Goal: Information Seeking & Learning: Find specific fact

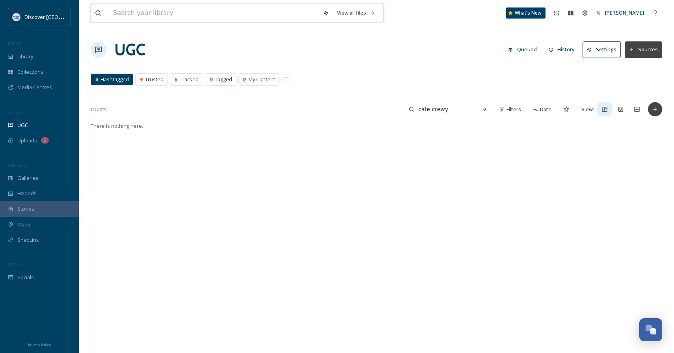
click at [194, 11] on input at bounding box center [214, 12] width 210 height 17
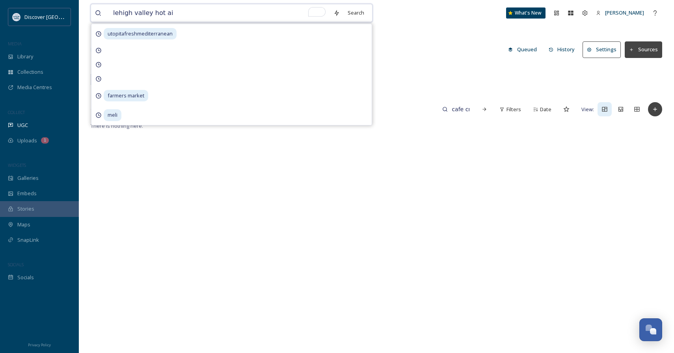
type input "lehigh valley hot air"
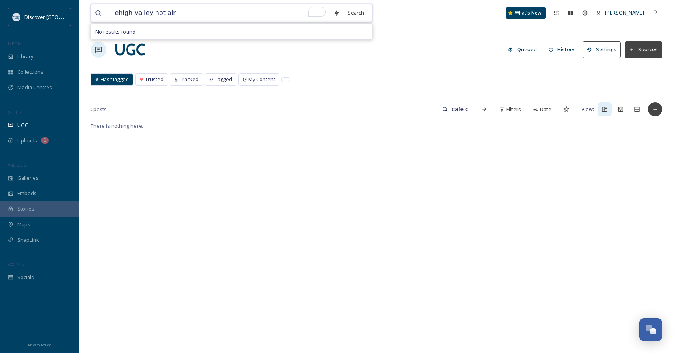
click at [264, 17] on input "lehigh valley hot air" at bounding box center [219, 12] width 220 height 17
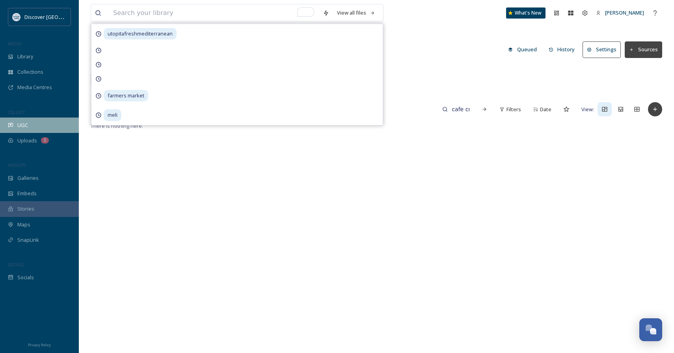
click at [39, 128] on div "UGC" at bounding box center [39, 125] width 79 height 15
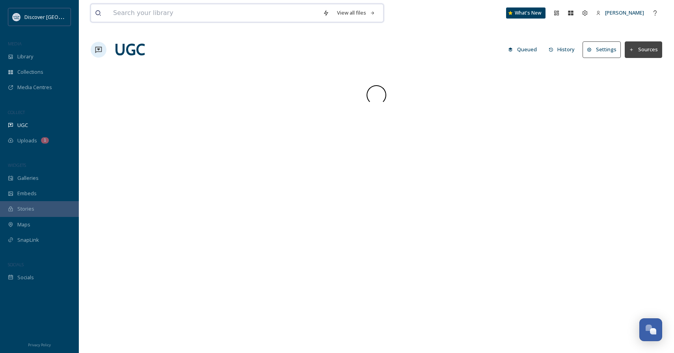
click at [207, 9] on input at bounding box center [214, 12] width 210 height 17
type input "lehigh valley hot air"
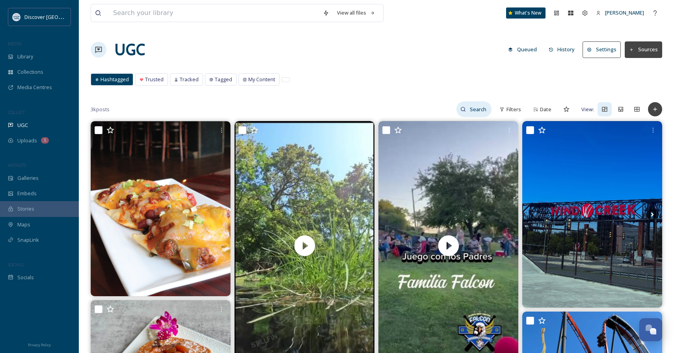
click at [472, 111] on input at bounding box center [479, 109] width 26 height 16
type input "lehigh valley hot air"
click at [489, 108] on div "Search" at bounding box center [485, 109] width 14 height 14
